Goal: Task Accomplishment & Management: Use online tool/utility

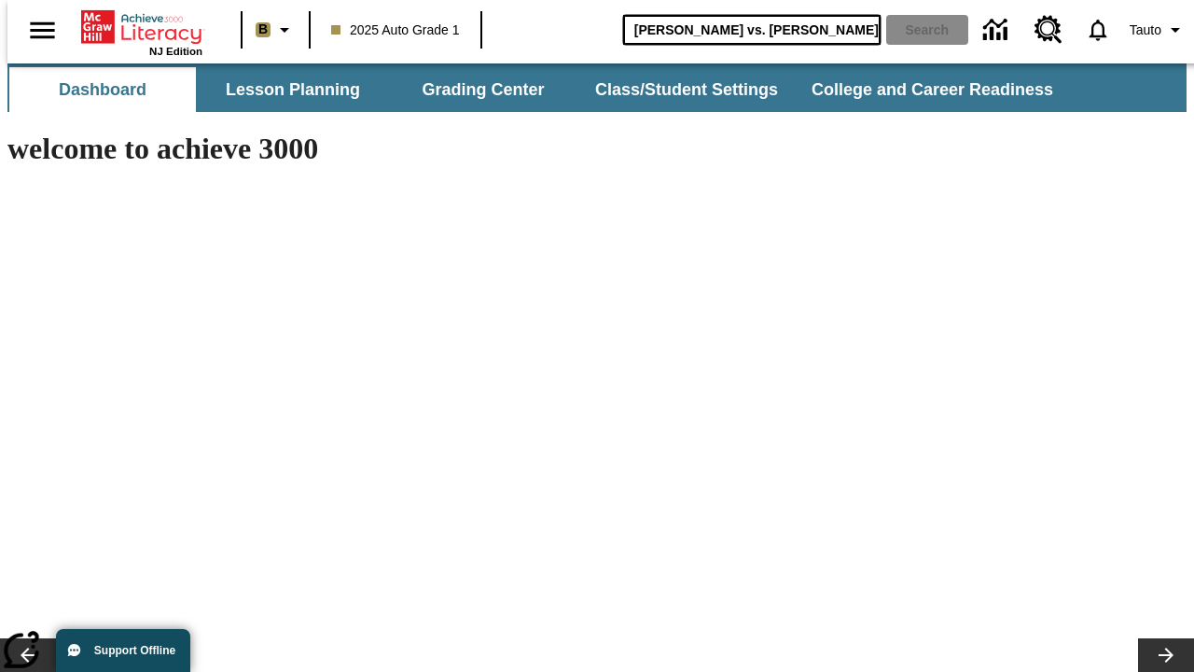
type input "[PERSON_NAME] vs. [PERSON_NAME]"
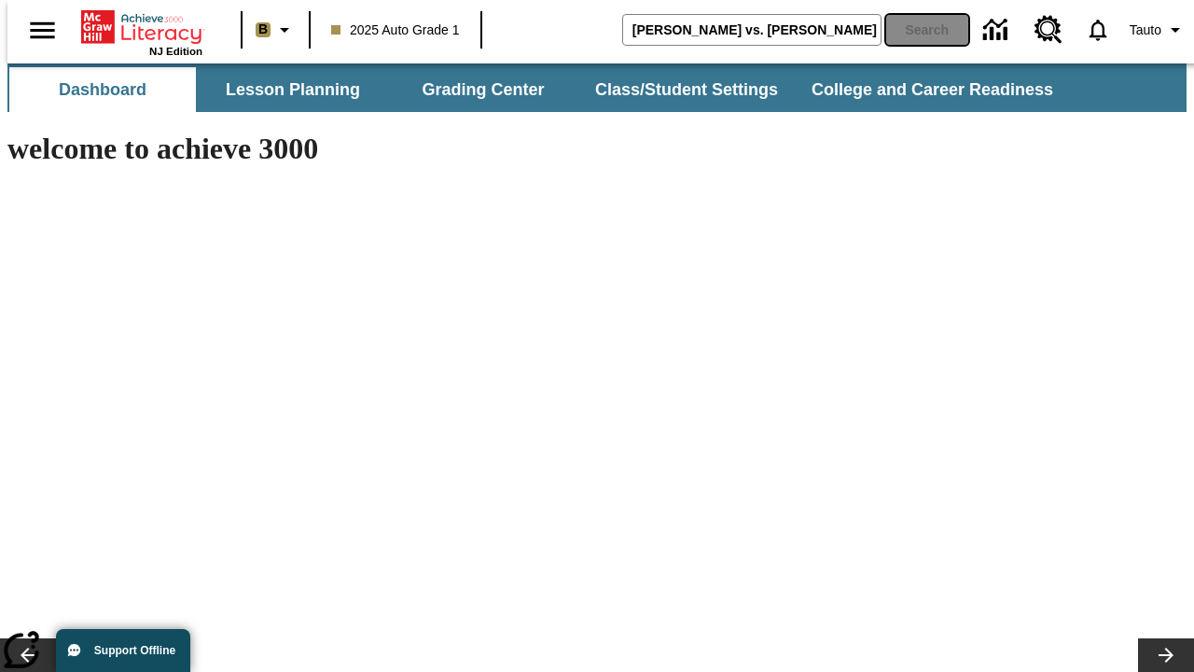
click at [916, 30] on button "Search" at bounding box center [927, 30] width 82 height 30
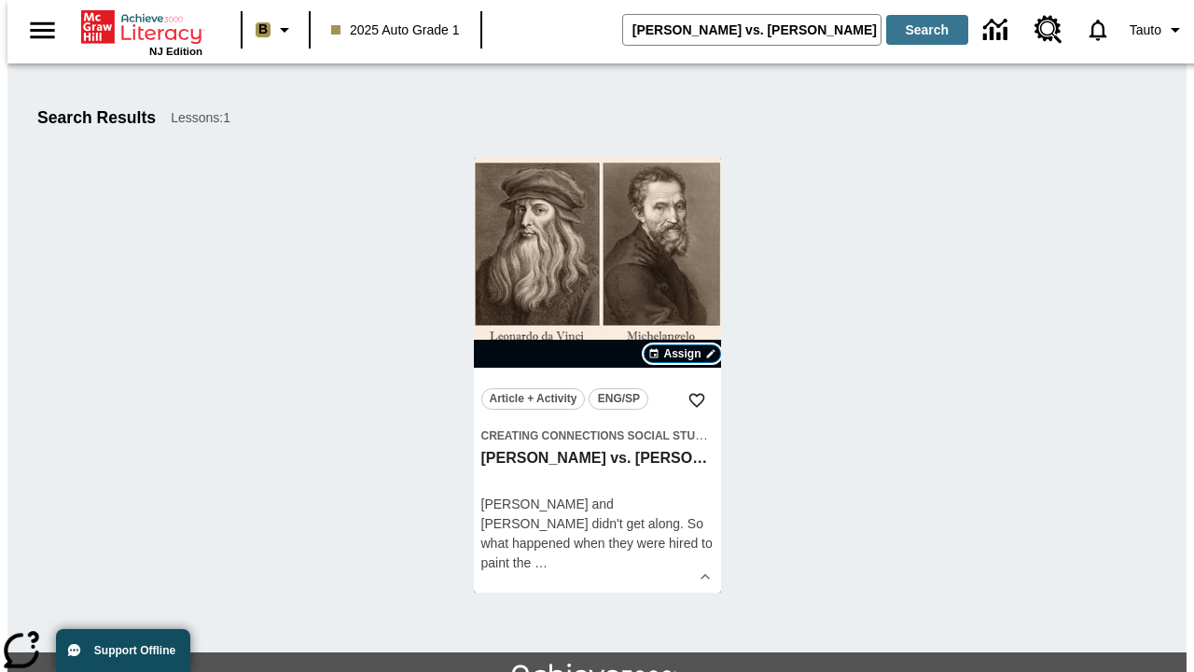
click at [683, 354] on span "Assign" at bounding box center [681, 353] width 37 height 17
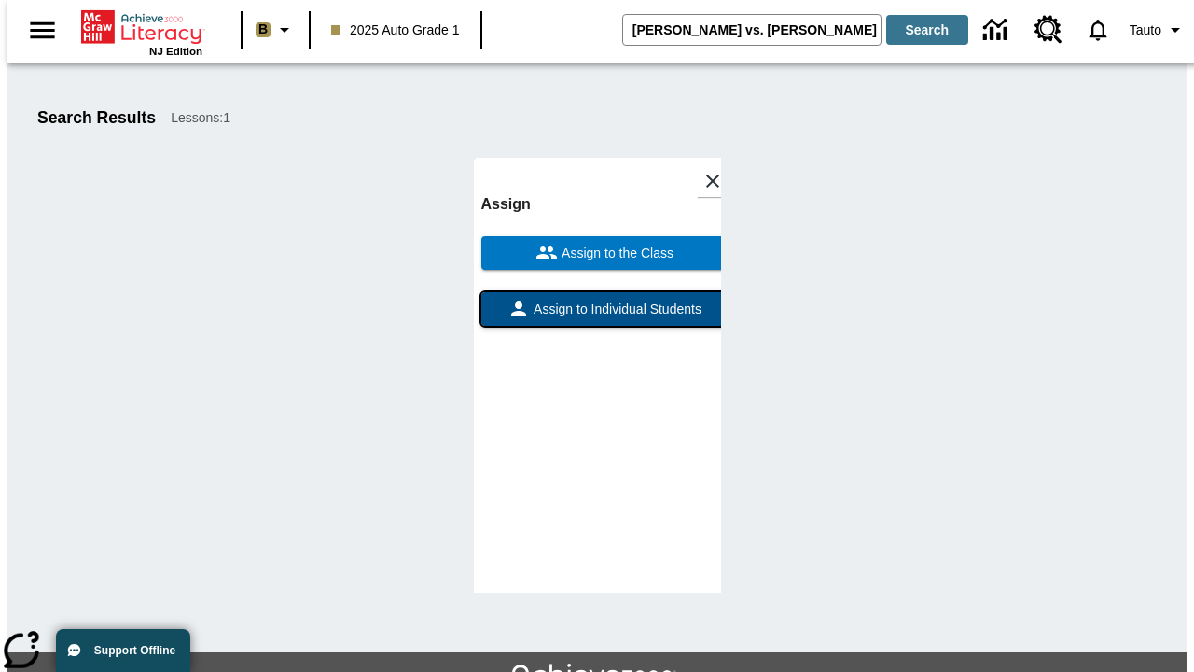
click at [597, 299] on span "Assign to Individual Students" at bounding box center [616, 309] width 172 height 20
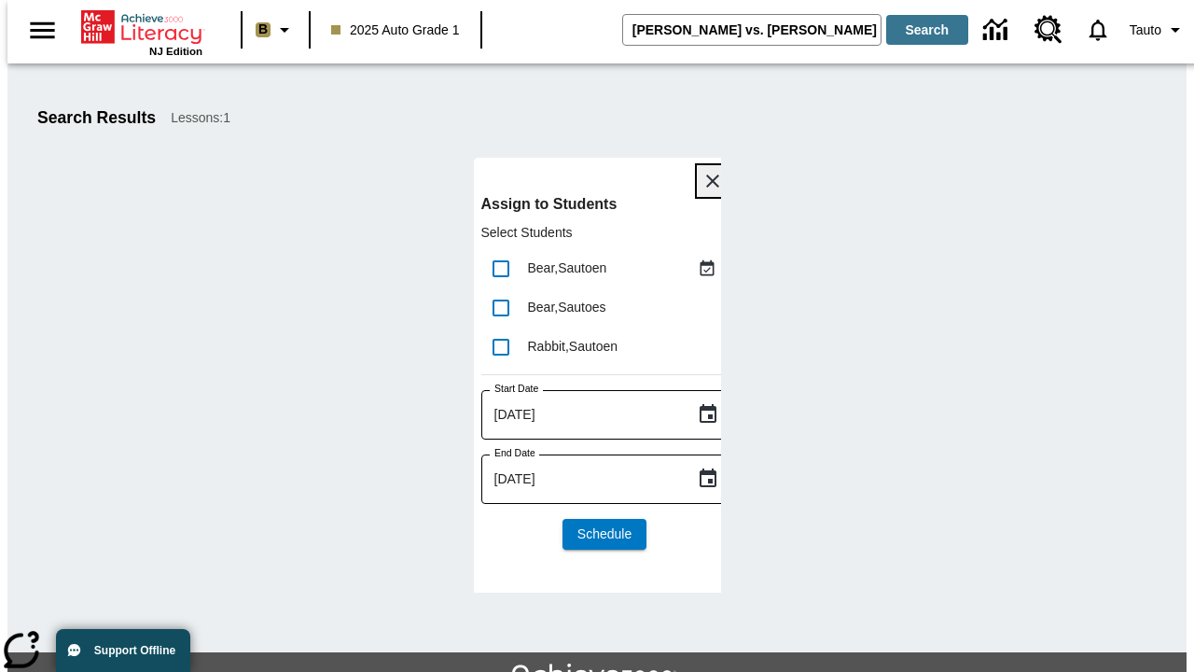
scroll to position [102, 0]
